Goal: Check status: Check status

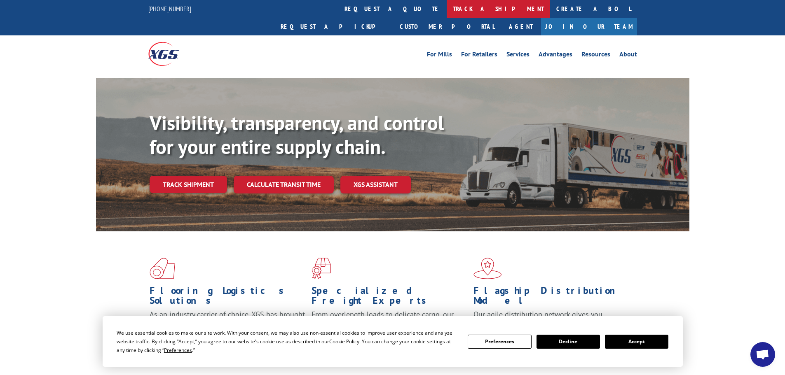
click at [447, 5] on link "track a shipment" at bounding box center [498, 9] width 103 height 18
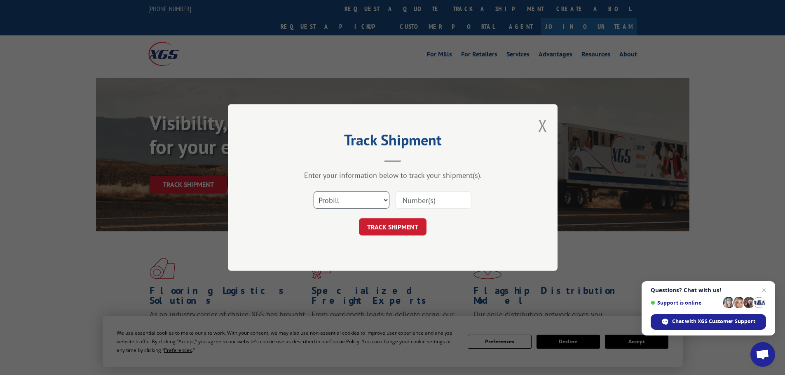
click at [388, 201] on select "Select category... Probill BOL PO" at bounding box center [352, 200] width 76 height 17
select select "bol"
click at [314, 192] on select "Select category... Probill BOL PO" at bounding box center [352, 200] width 76 height 17
click at [431, 199] on input at bounding box center [434, 200] width 76 height 17
paste input "17481292"
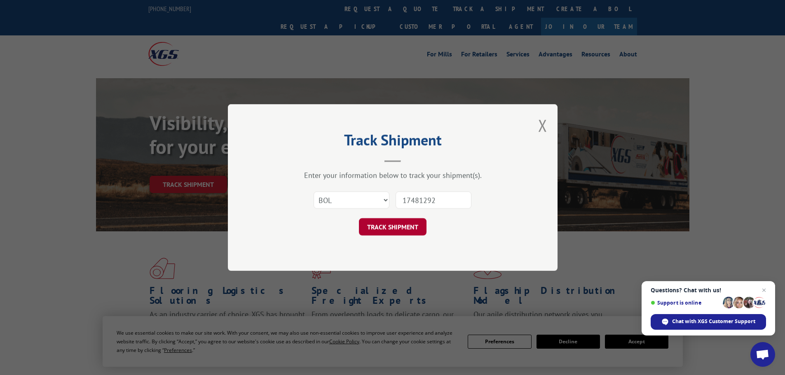
type input "17481292"
click at [405, 225] on button "TRACK SHIPMENT" at bounding box center [393, 226] width 68 height 17
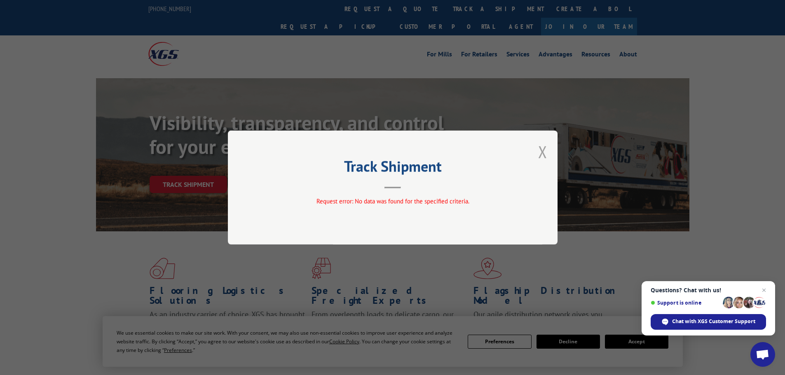
click at [545, 155] on button "Close modal" at bounding box center [542, 152] width 9 height 22
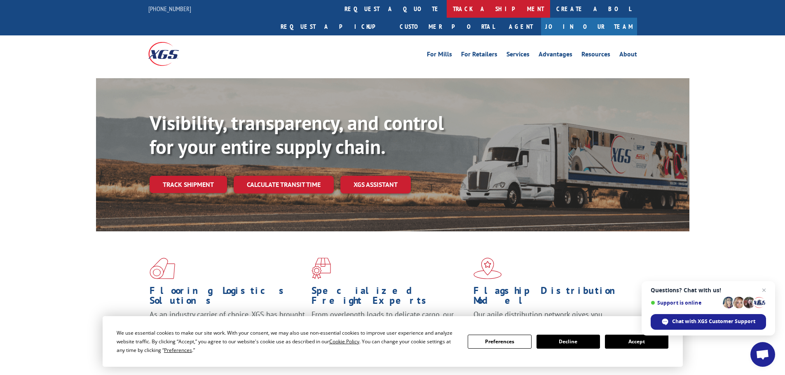
click at [447, 6] on link "track a shipment" at bounding box center [498, 9] width 103 height 18
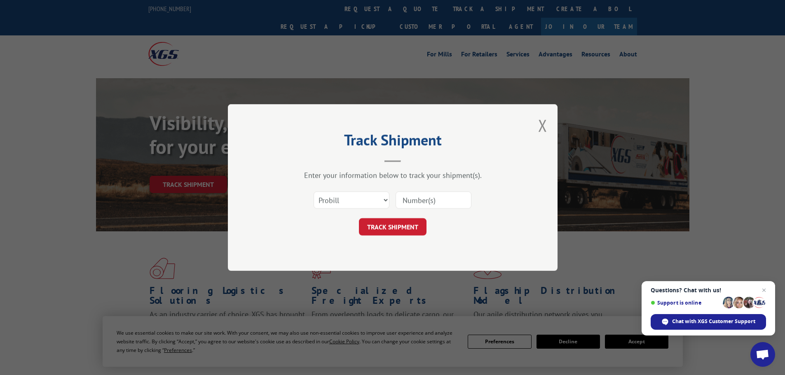
click at [443, 203] on input at bounding box center [434, 200] width 76 height 17
paste input "17481292"
type input "17481292"
click at [417, 219] on button "TRACK SHIPMENT" at bounding box center [393, 226] width 68 height 17
